Goal: Navigation & Orientation: Find specific page/section

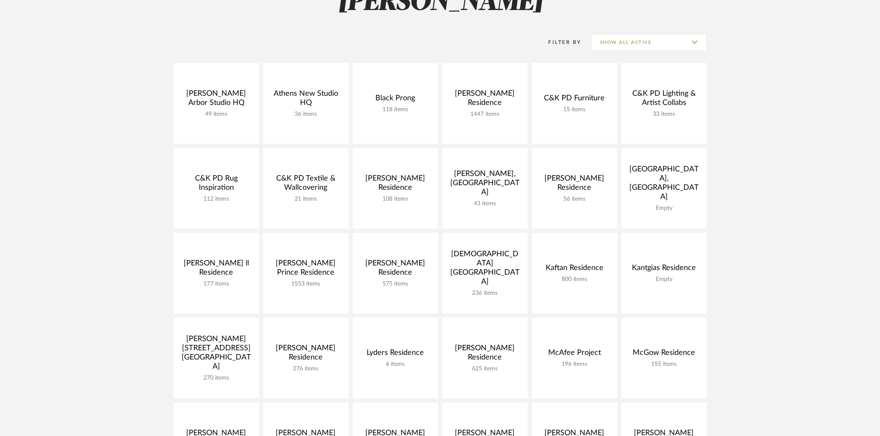
scroll to position [84, 0]
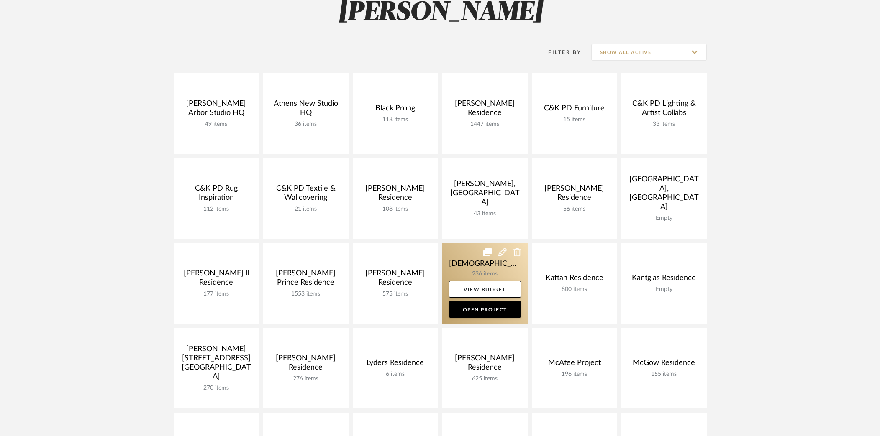
click at [450, 253] on link at bounding box center [484, 283] width 85 height 81
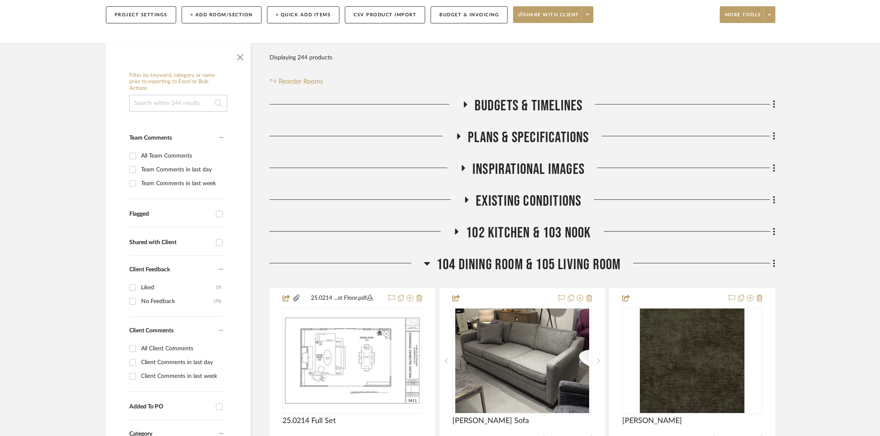
scroll to position [185, 0]
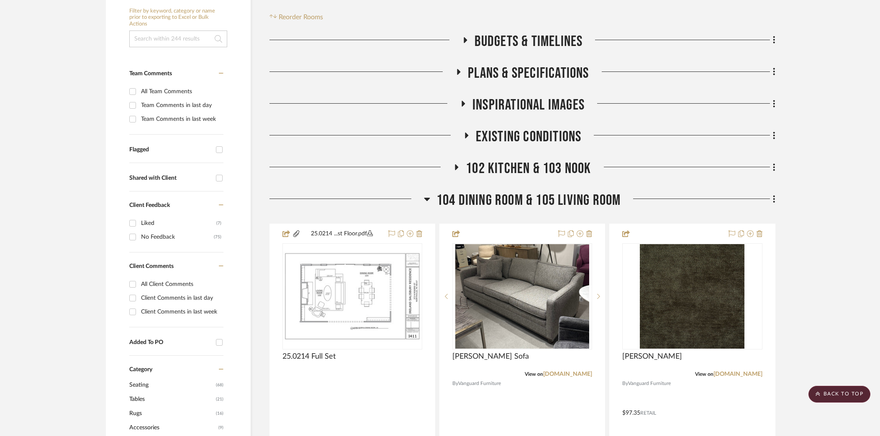
click at [538, 160] on span "102 Kitchen & 103 Nook" at bounding box center [528, 169] width 125 height 18
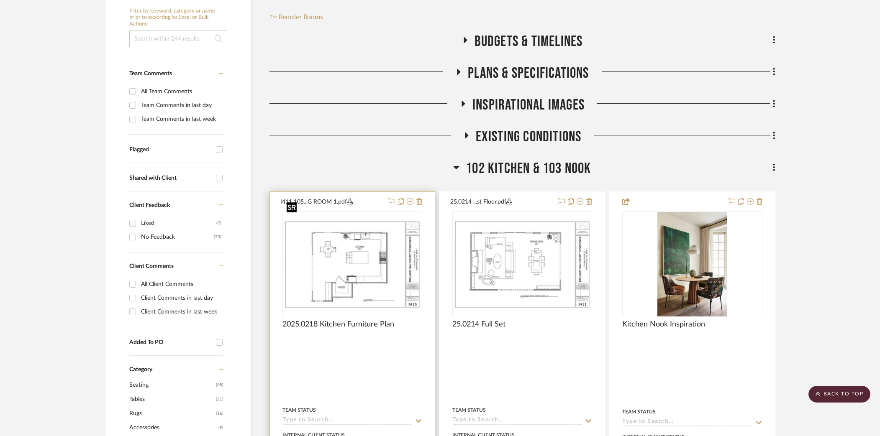
click at [341, 254] on img "0" at bounding box center [352, 264] width 138 height 89
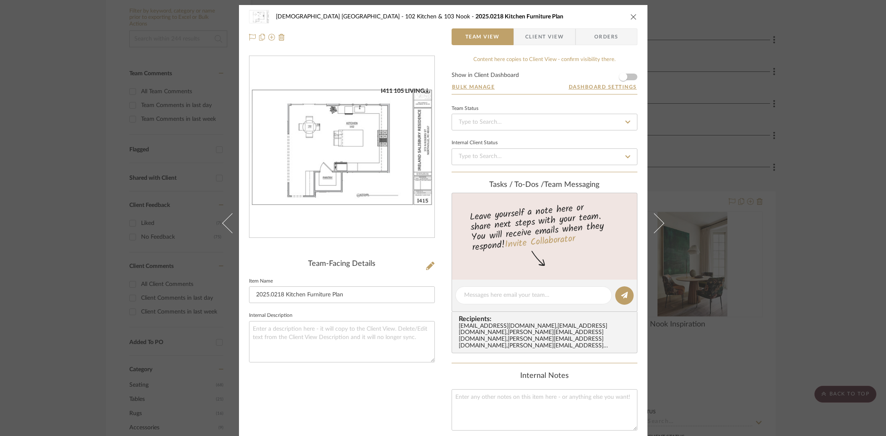
scroll to position [0, 0]
click at [314, 188] on img "0" at bounding box center [341, 146] width 185 height 120
drag, startPoint x: 737, startPoint y: 138, endPoint x: 703, endPoint y: 149, distance: 35.5
click at [737, 138] on div "[DEMOGRAPHIC_DATA] [GEOGRAPHIC_DATA] 102 Kitchen & 103 Nook 2025.0218 Kitchen F…" at bounding box center [443, 218] width 886 height 436
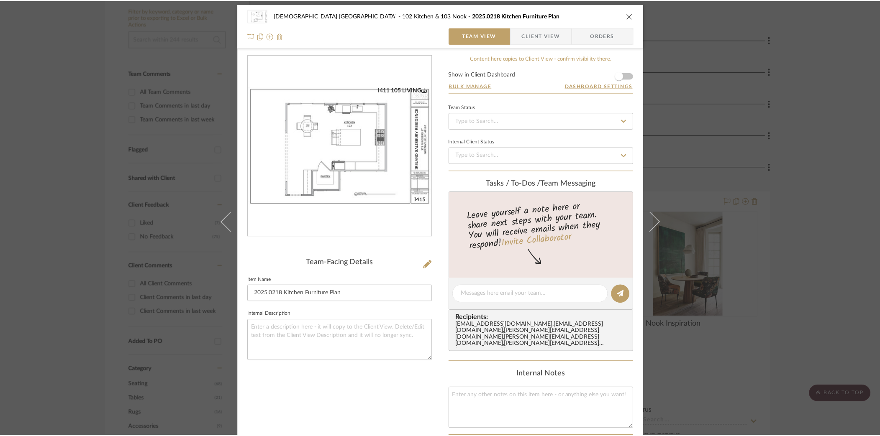
scroll to position [185, 0]
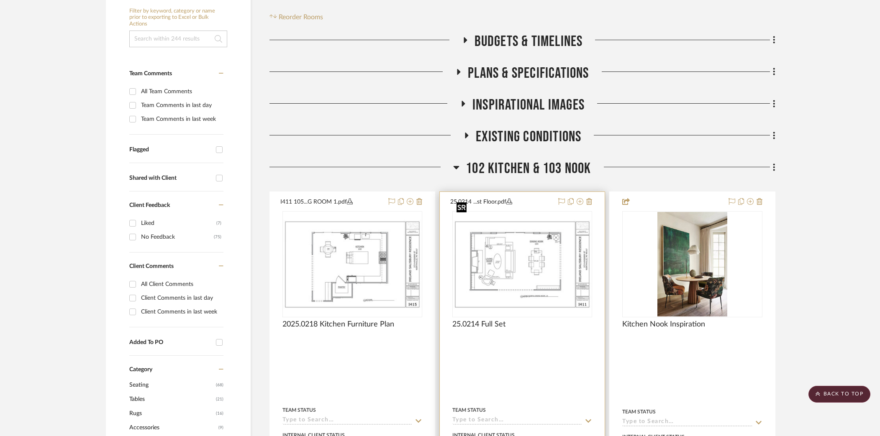
click at [499, 226] on img "0" at bounding box center [522, 264] width 138 height 89
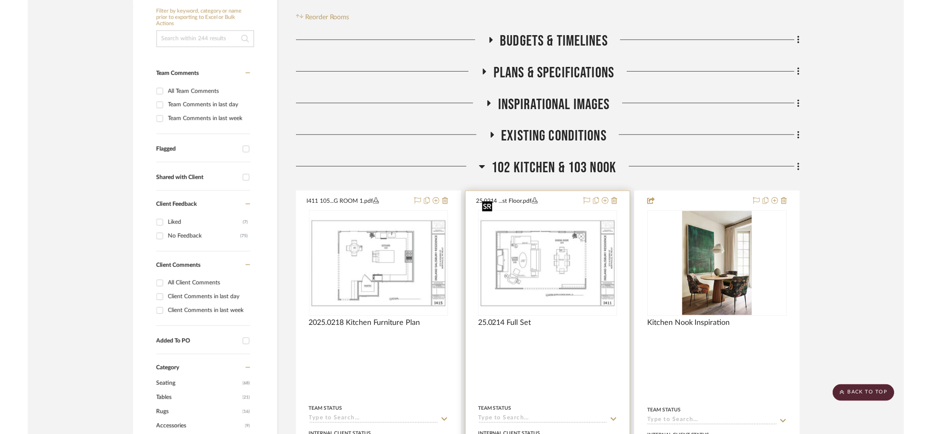
scroll to position [0, 0]
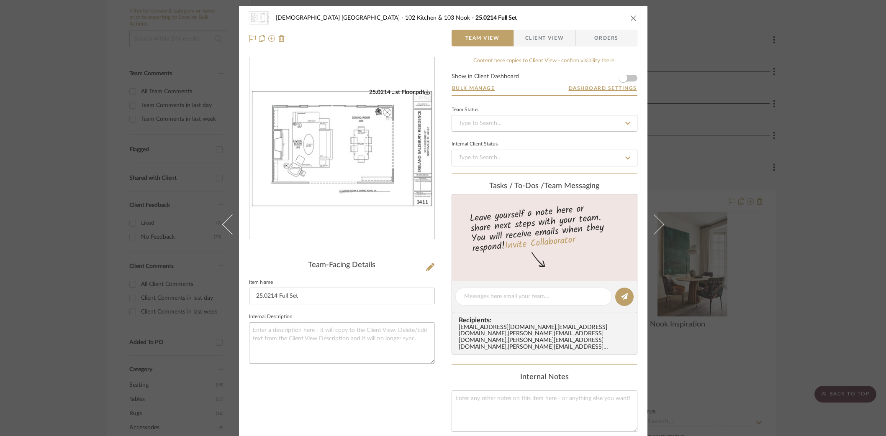
click at [363, 174] on img "0" at bounding box center [341, 149] width 185 height 120
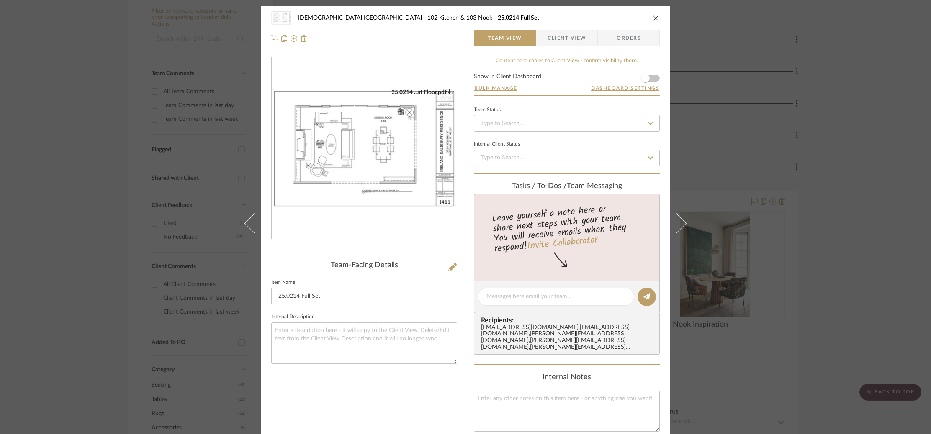
click at [758, 74] on div "[DEMOGRAPHIC_DATA] [GEOGRAPHIC_DATA] 102 Kitchen & 103 Nook 25.0214 Full Set Te…" at bounding box center [465, 217] width 931 height 434
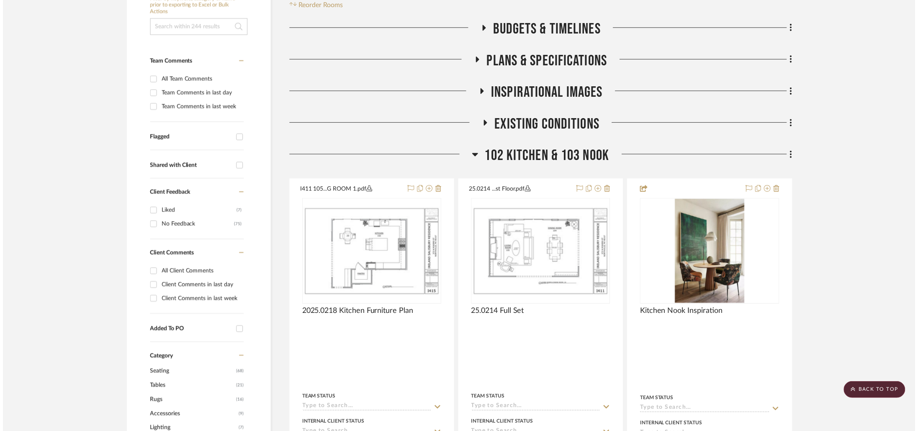
scroll to position [197, 0]
